Goal: Information Seeking & Learning: Check status

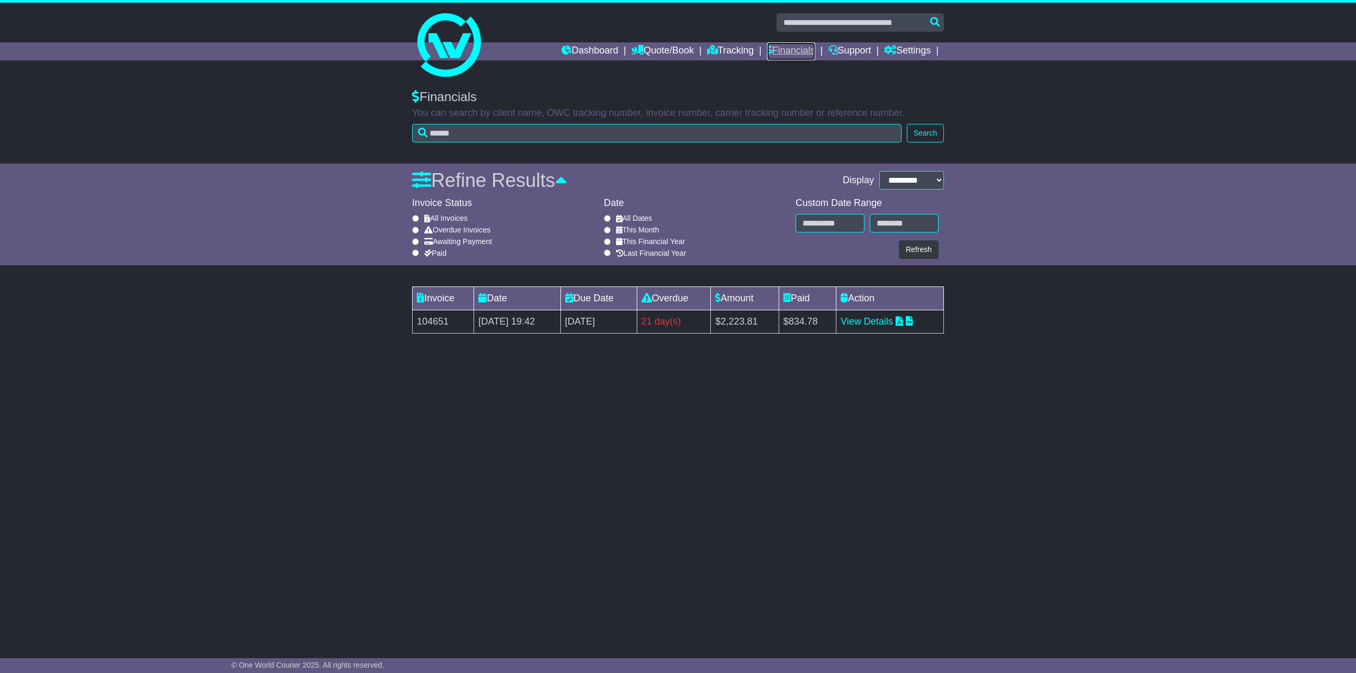
click at [787, 49] on link "Financials" at bounding box center [791, 51] width 48 height 18
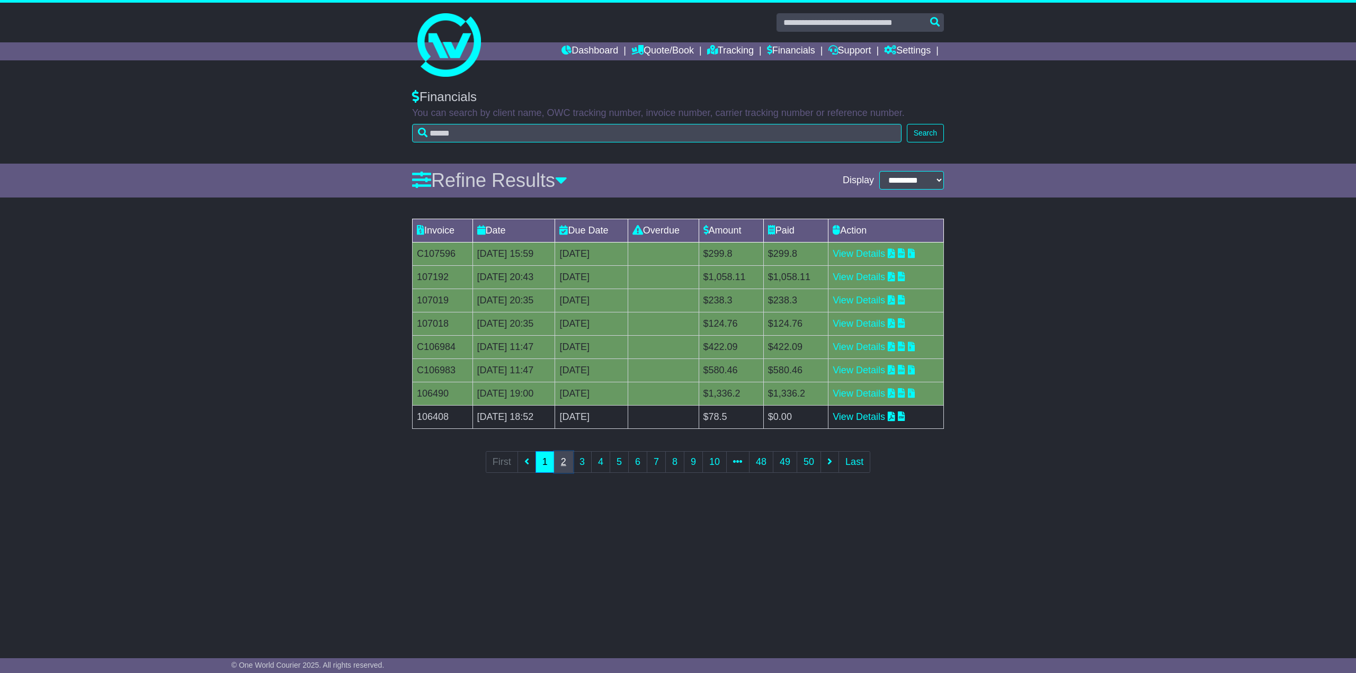
click at [563, 463] on link "2" at bounding box center [563, 462] width 19 height 22
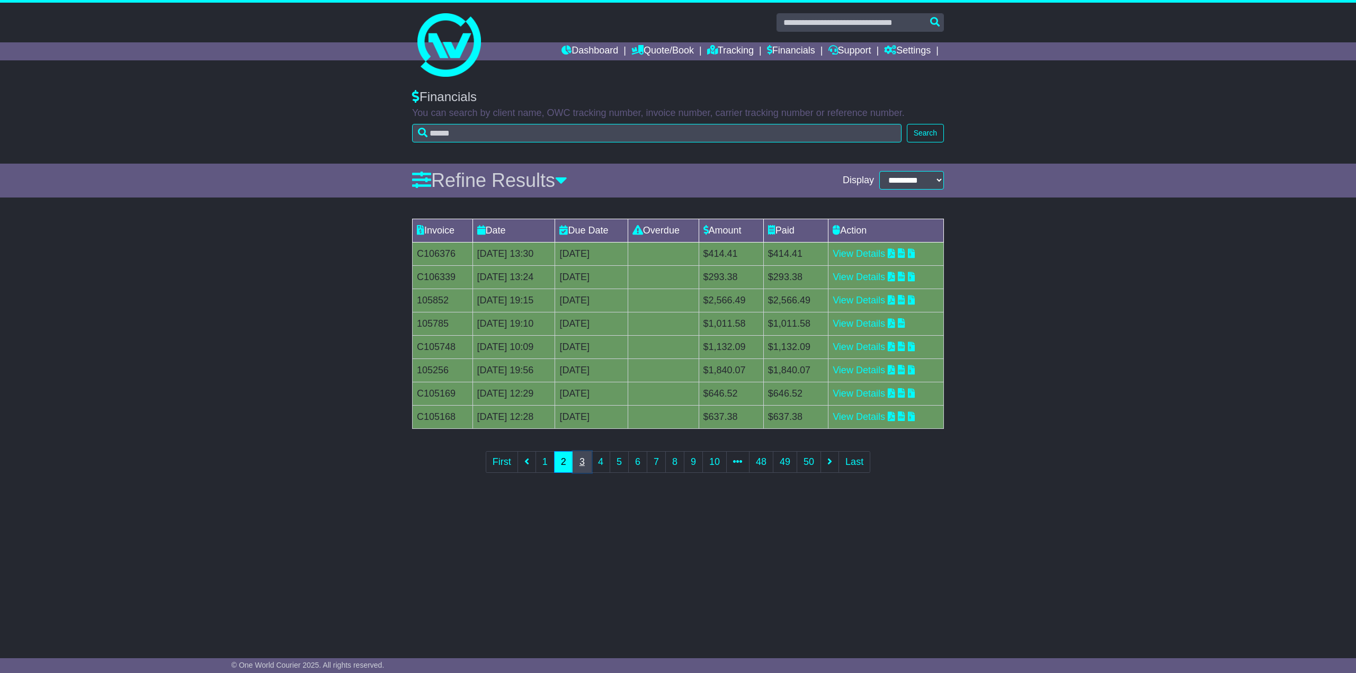
click at [581, 461] on link "3" at bounding box center [582, 462] width 19 height 22
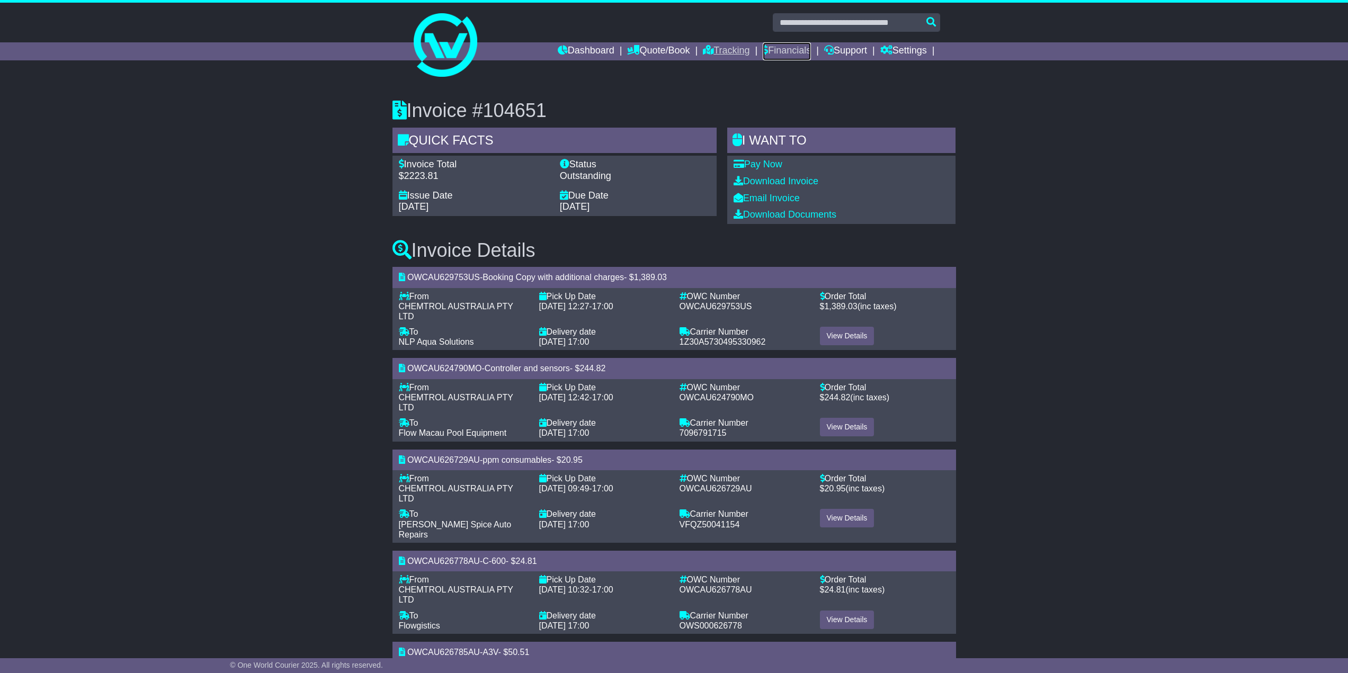
drag, startPoint x: 769, startPoint y: 49, endPoint x: 724, endPoint y: 44, distance: 45.9
click at [768, 49] on link "Financials" at bounding box center [787, 51] width 48 height 18
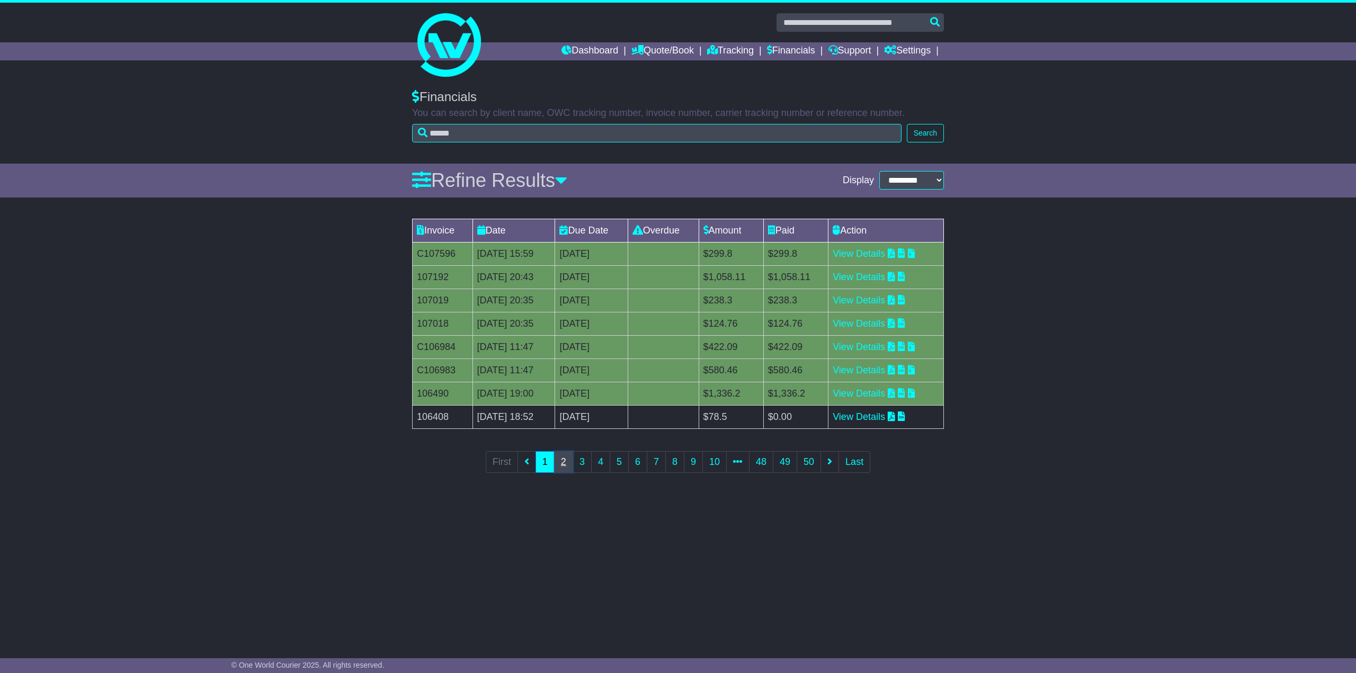
click at [565, 460] on link "2" at bounding box center [563, 462] width 19 height 22
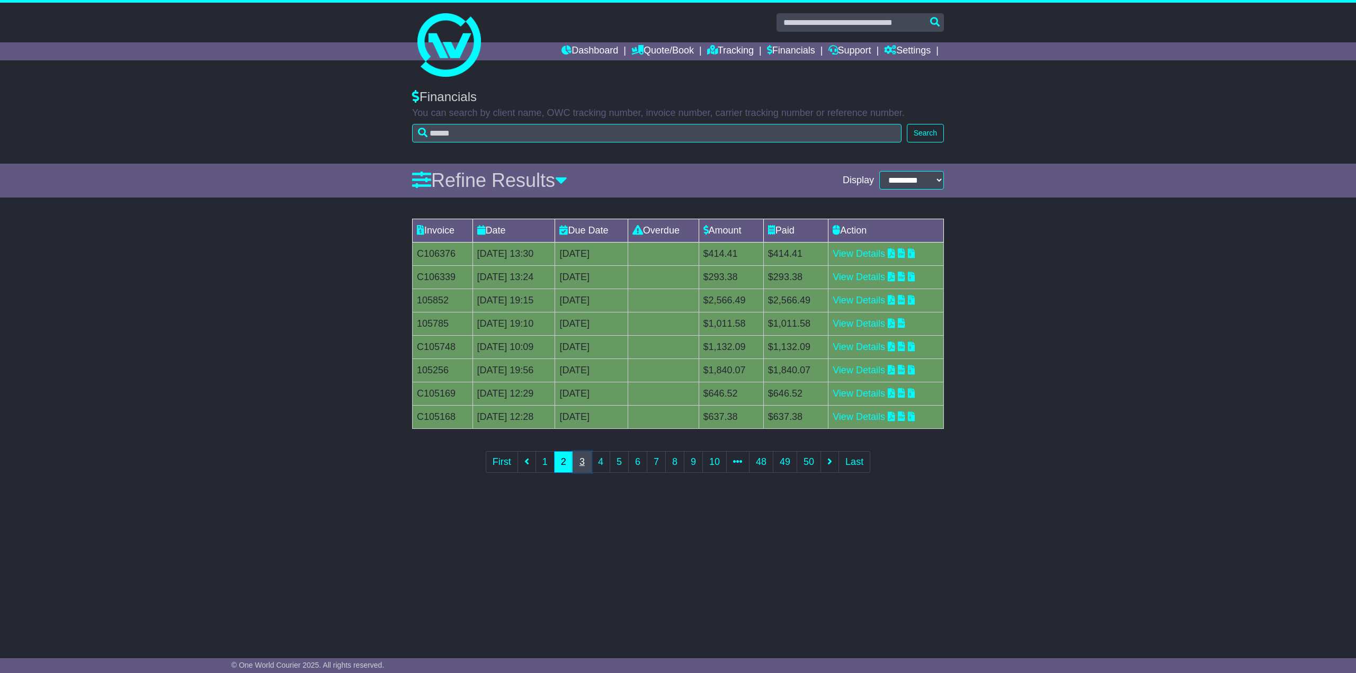
click at [580, 460] on link "3" at bounding box center [582, 462] width 19 height 22
